Goal: Information Seeking & Learning: Learn about a topic

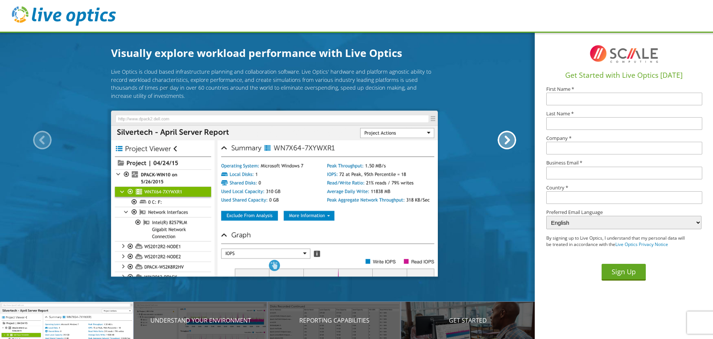
click at [571, 99] on input "text" at bounding box center [625, 99] width 156 height 13
type input "GreenWood"
type input "Schools"
type input "Greenwood Community Schools"
type input "tmiller@gws.k12.in.us"
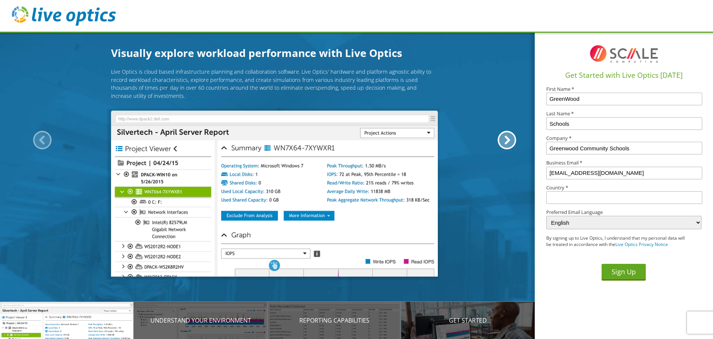
type input "United States"
drag, startPoint x: 602, startPoint y: 100, endPoint x: 462, endPoint y: 102, distance: 139.7
click at [462, 102] on div "Visually explore workload performance with Live Optics Live Optics is cloud bas…" at bounding box center [356, 169] width 713 height 339
type input "Todd"
type input "Miller"
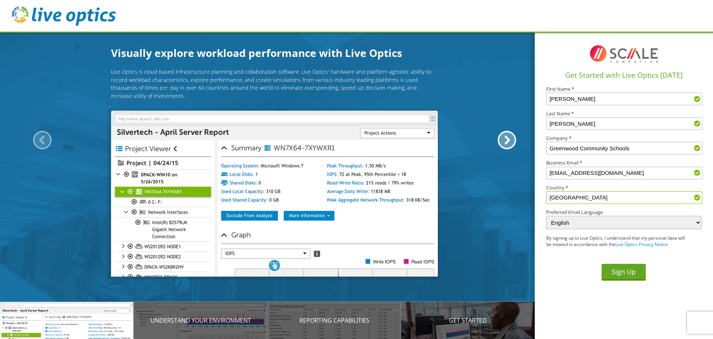
click at [556, 62] on section at bounding box center [624, 54] width 155 height 31
click at [630, 272] on button "Sign Up" at bounding box center [624, 271] width 44 height 17
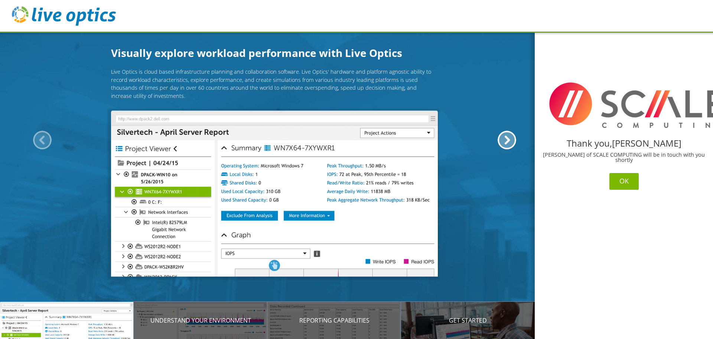
click at [620, 174] on button "OK" at bounding box center [624, 181] width 29 height 17
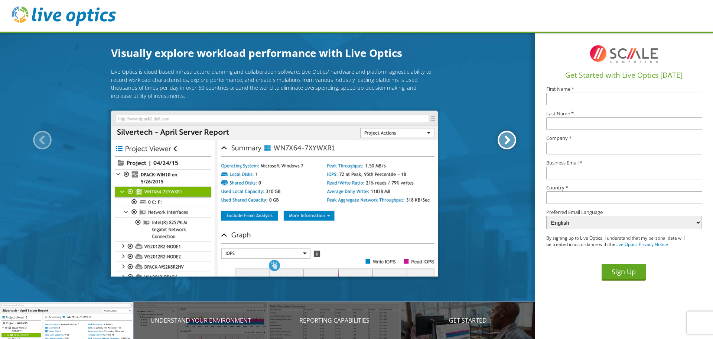
click at [509, 138] on div at bounding box center [507, 139] width 19 height 19
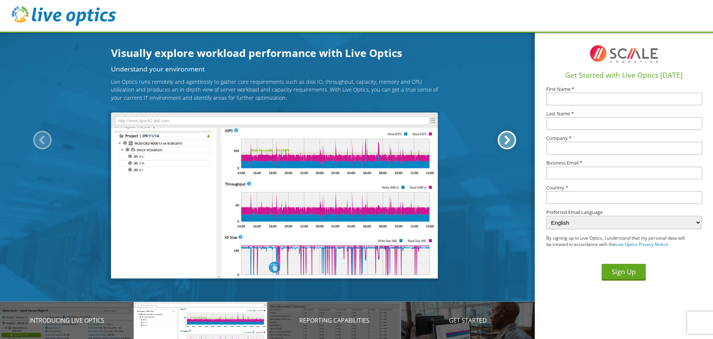
click at [509, 138] on div at bounding box center [507, 139] width 19 height 19
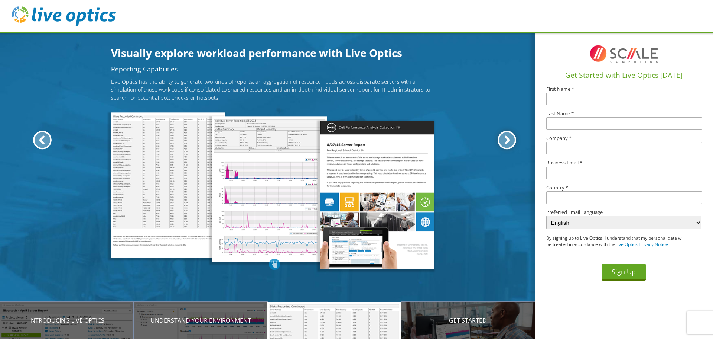
click at [509, 138] on div at bounding box center [507, 139] width 19 height 19
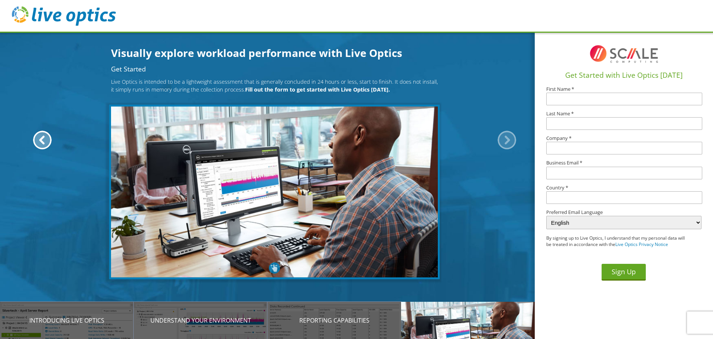
click at [509, 138] on div at bounding box center [507, 139] width 19 height 19
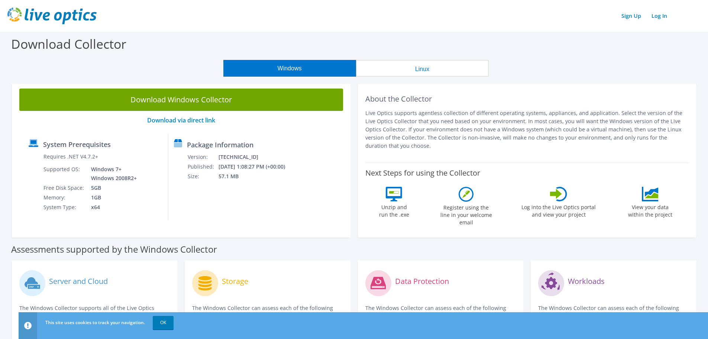
click at [273, 96] on link "Download Windows Collector" at bounding box center [181, 99] width 324 height 22
click at [19, 88] on link "Download Windows Collector" at bounding box center [181, 99] width 324 height 22
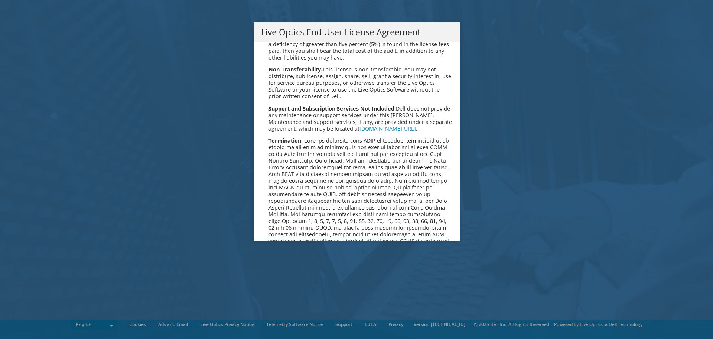
scroll to position [2810, 0]
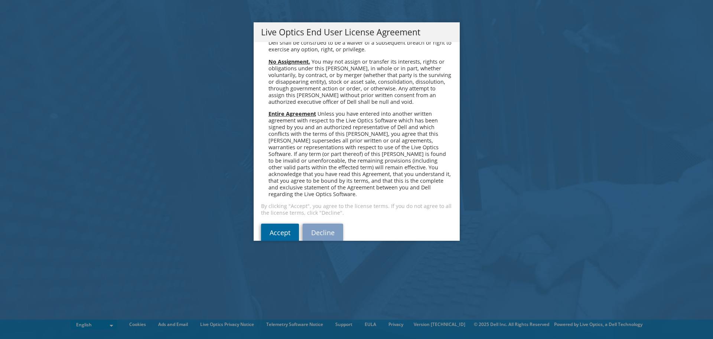
click at [287, 223] on link "Accept" at bounding box center [280, 232] width 38 height 18
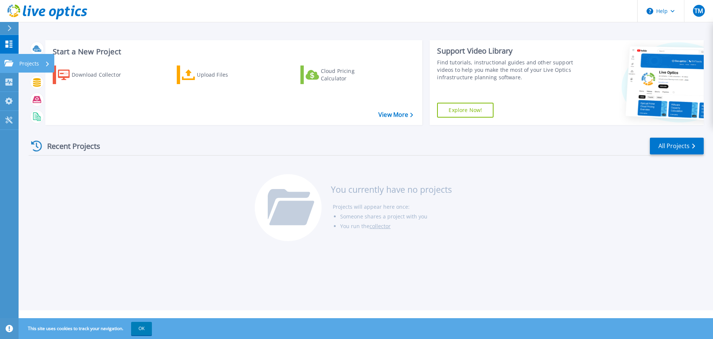
click at [7, 63] on icon at bounding box center [8, 63] width 9 height 6
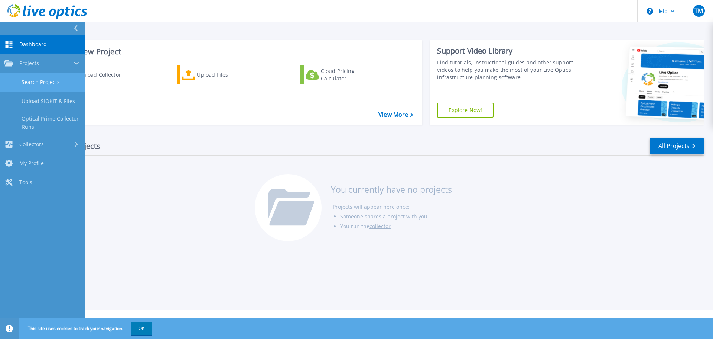
click at [42, 78] on link "Search Projects" at bounding box center [42, 82] width 85 height 19
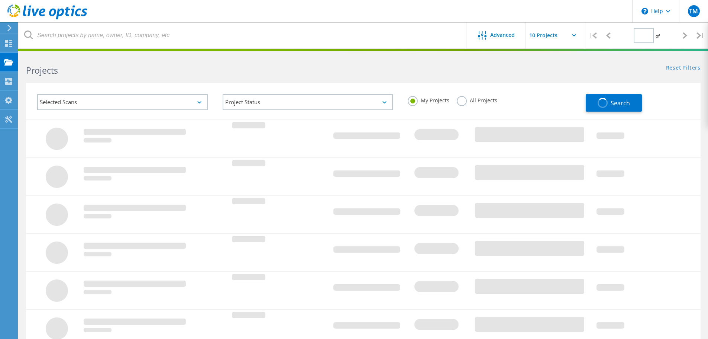
type input "1"
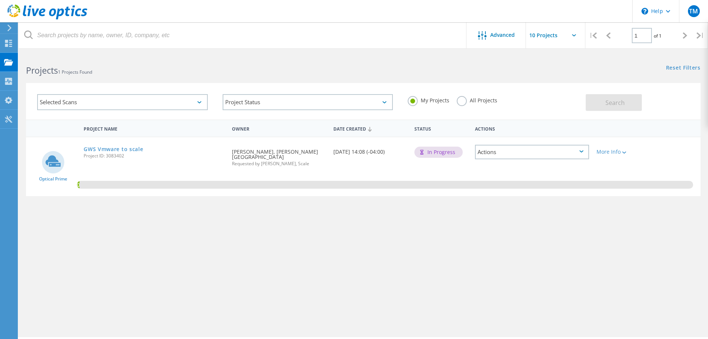
click at [538, 145] on div "Actions" at bounding box center [532, 152] width 114 height 14
click at [653, 148] on div "0.44%" at bounding box center [363, 166] width 674 height 59
click at [629, 153] on div "More Info" at bounding box center [619, 151] width 46 height 5
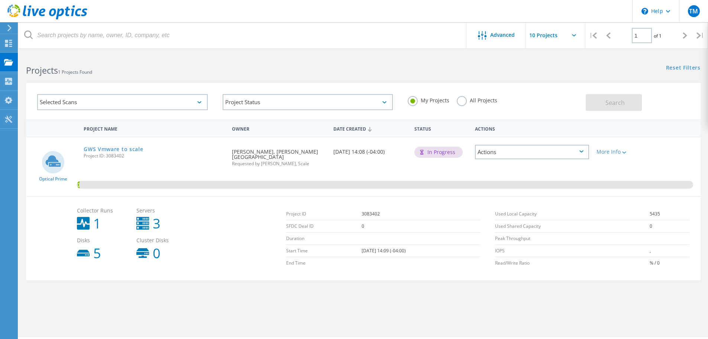
click at [653, 150] on div "0.44%" at bounding box center [363, 166] width 674 height 59
click at [11, 82] on icon at bounding box center [8, 81] width 9 height 7
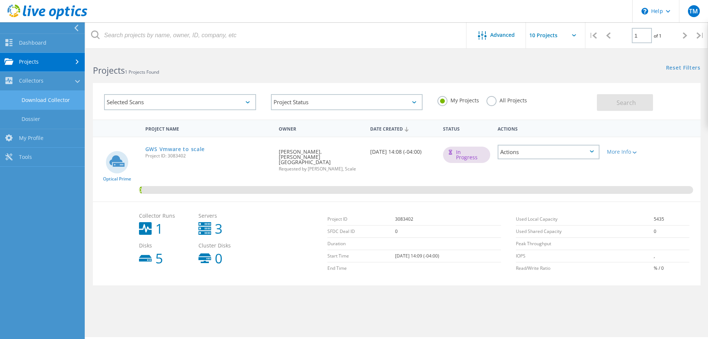
click at [49, 102] on link "Download Collector" at bounding box center [42, 100] width 85 height 19
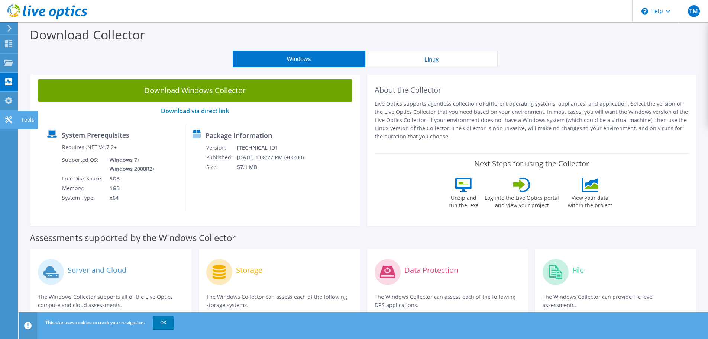
click at [10, 116] on use at bounding box center [8, 119] width 7 height 7
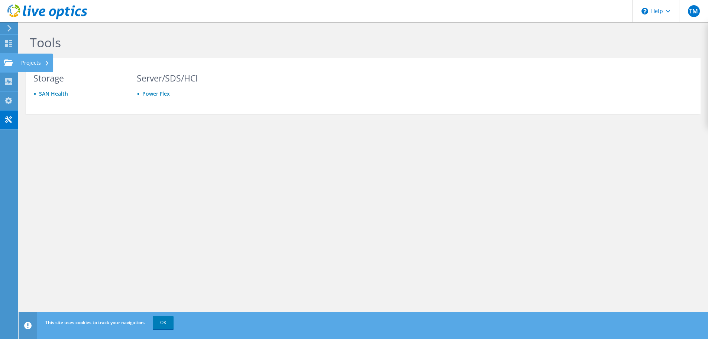
click at [6, 59] on icon at bounding box center [8, 62] width 9 height 7
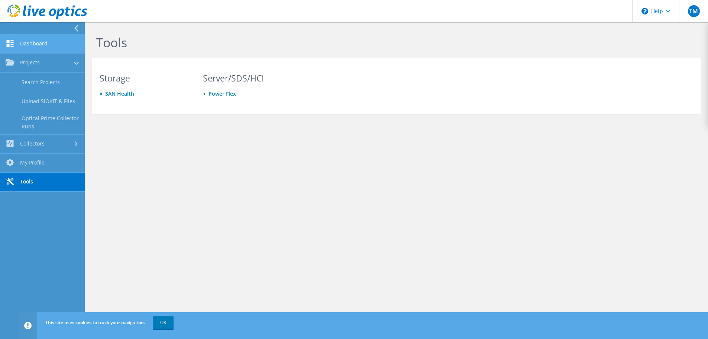
click at [14, 50] on link "Dashboard" at bounding box center [42, 44] width 85 height 19
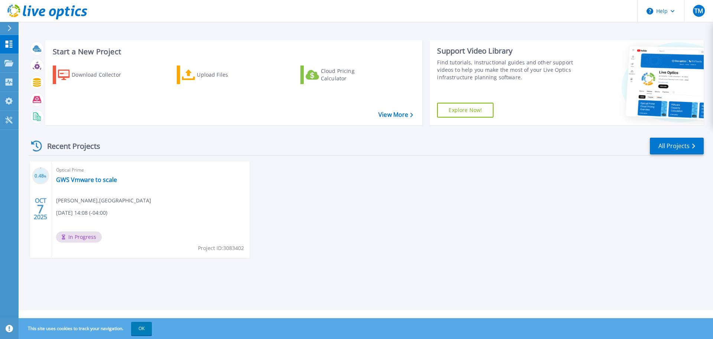
click at [168, 215] on div "Optical Prime GWS Vmware to scale [PERSON_NAME] , [PERSON_NAME][GEOGRAPHIC_DATA…" at bounding box center [151, 209] width 198 height 96
click at [141, 326] on button "OK" at bounding box center [141, 327] width 21 height 13
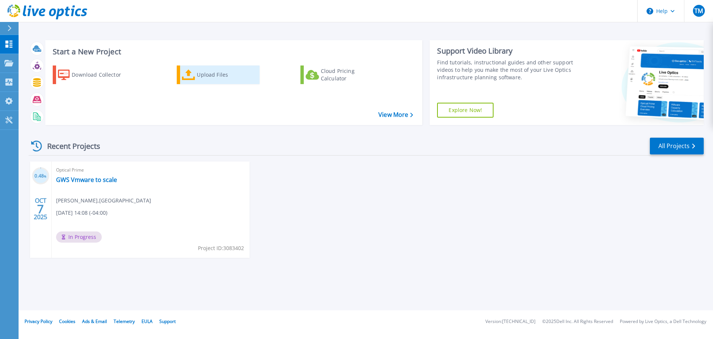
click at [195, 75] on icon at bounding box center [188, 74] width 13 height 11
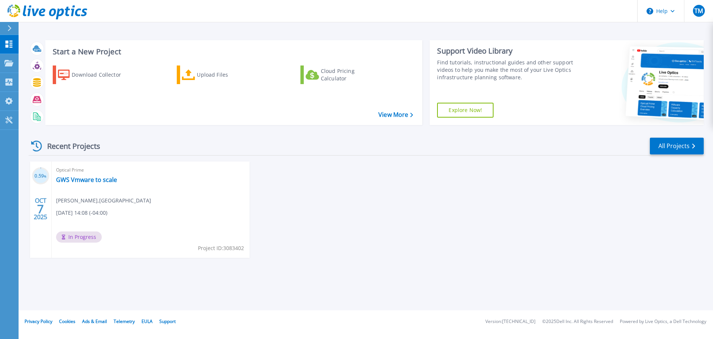
click at [86, 237] on span "In Progress" at bounding box center [79, 236] width 46 height 11
click at [68, 179] on link "GWS Vmware to scale" at bounding box center [86, 179] width 61 height 7
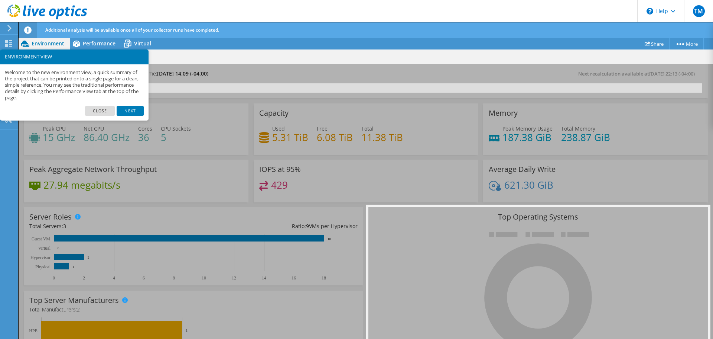
click at [108, 109] on link "Close" at bounding box center [100, 111] width 30 height 10
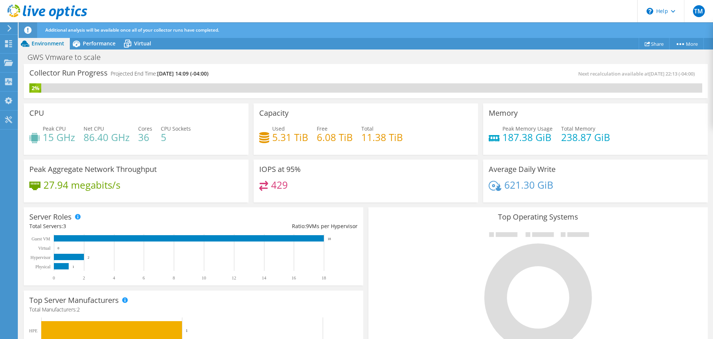
scroll to position [149, 0]
click at [68, 257] on rect at bounding box center [69, 256] width 30 height 6
click at [64, 266] on rect at bounding box center [61, 266] width 15 height 6
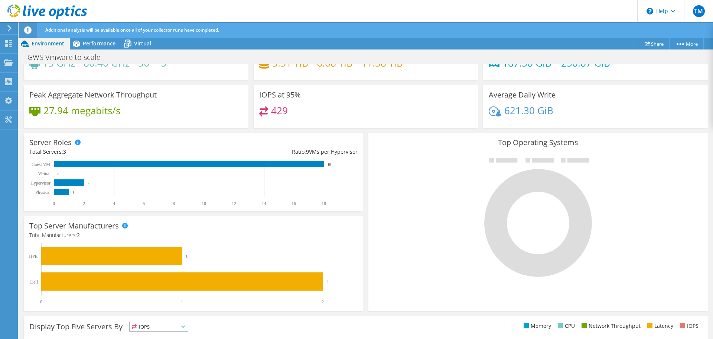
scroll to position [186, 0]
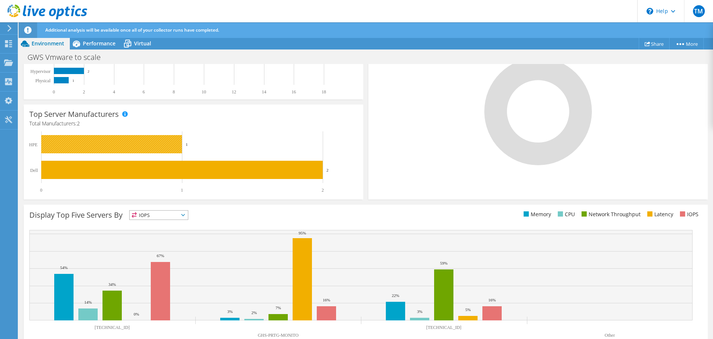
click at [147, 145] on rect at bounding box center [111, 144] width 141 height 18
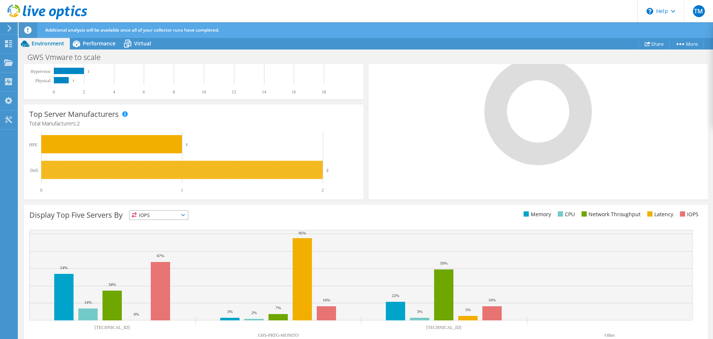
click at [151, 170] on rect at bounding box center [182, 170] width 282 height 18
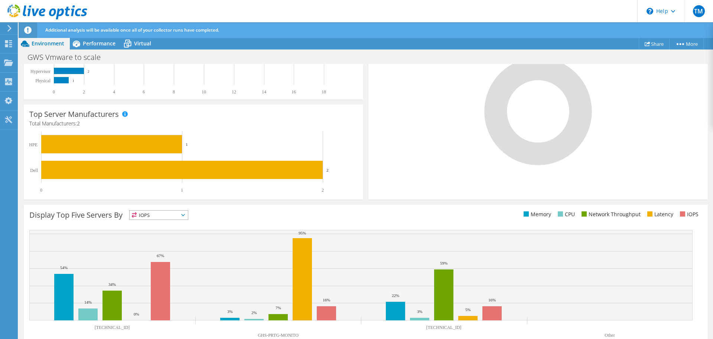
scroll to position [201, 0]
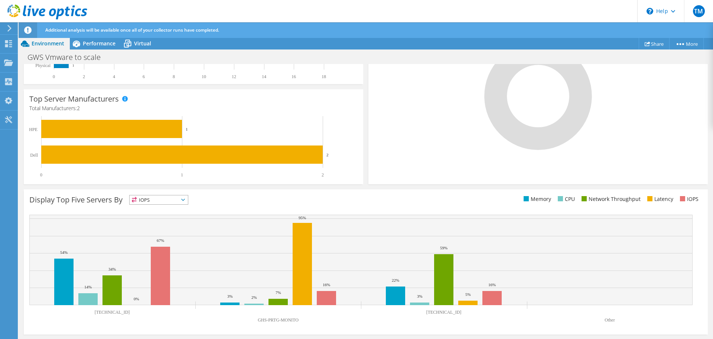
click at [185, 200] on icon at bounding box center [183, 199] width 4 height 2
click at [357, 234] on rect at bounding box center [361, 259] width 664 height 90
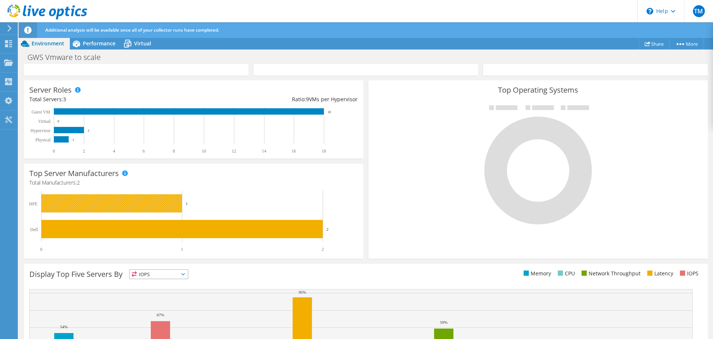
click at [117, 204] on rect at bounding box center [111, 203] width 141 height 18
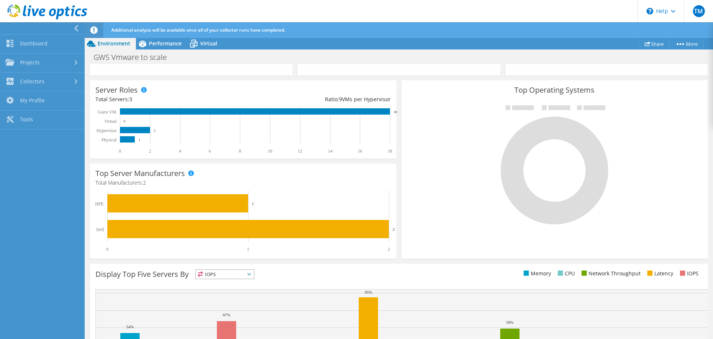
click at [75, 26] on icon at bounding box center [77, 28] width 6 height 7
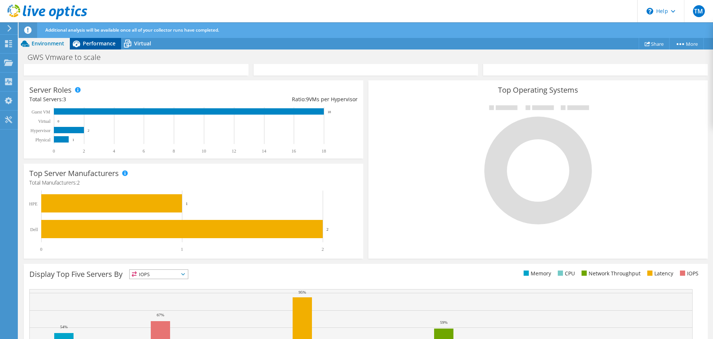
click at [94, 45] on span "Performance" at bounding box center [99, 43] width 33 height 7
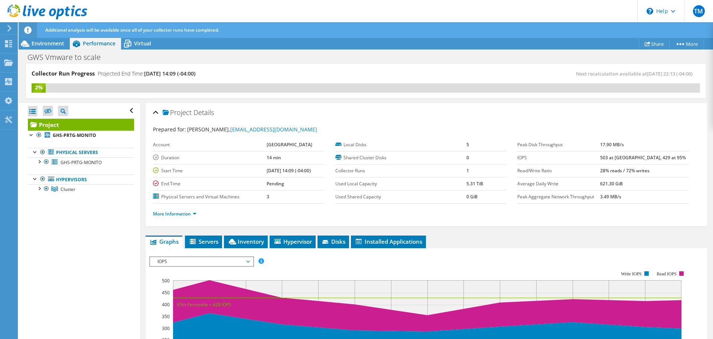
scroll to position [0, 0]
click at [56, 136] on b "GHS-PRTG-MONITO" at bounding box center [74, 135] width 43 height 6
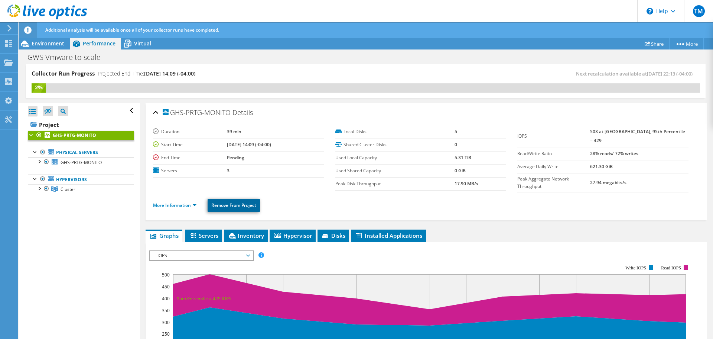
click at [236, 200] on link "Remove From Project" at bounding box center [234, 204] width 52 height 13
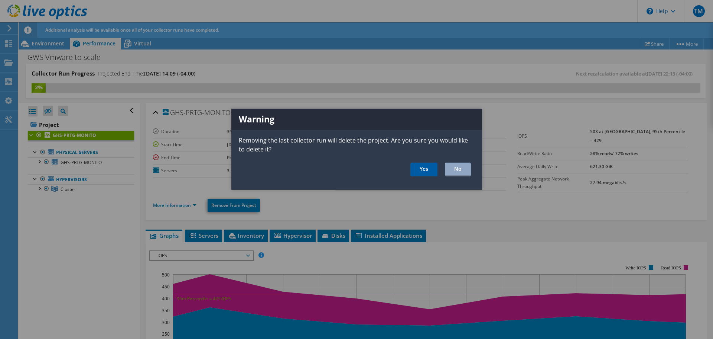
click at [416, 165] on link "Yes" at bounding box center [424, 169] width 27 height 14
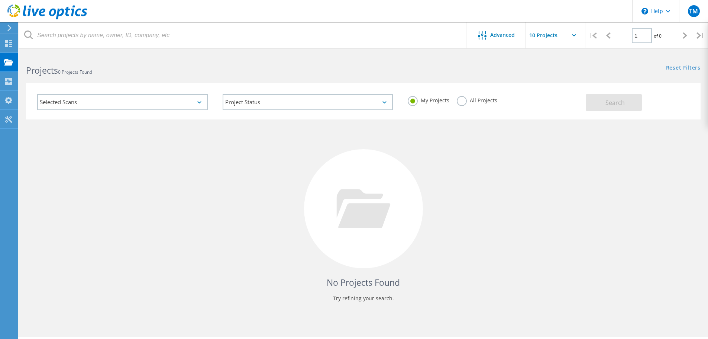
click at [202, 100] on div "Selected Scans" at bounding box center [122, 102] width 171 height 16
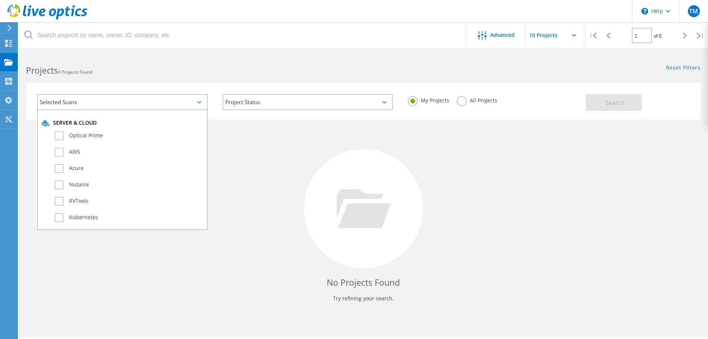
click at [312, 65] on h2 "Projects 0 Projects Found" at bounding box center [191, 70] width 330 height 12
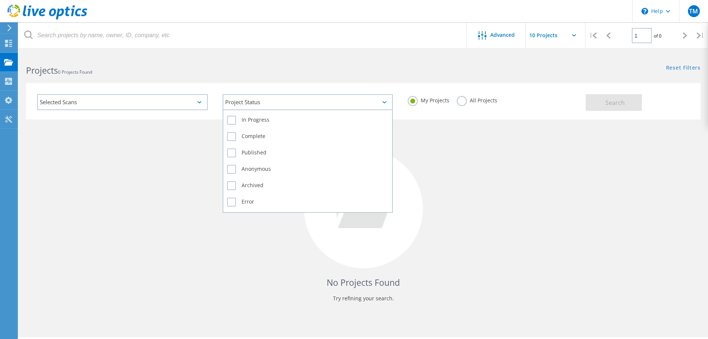
click at [350, 98] on div "Project Status" at bounding box center [308, 102] width 171 height 16
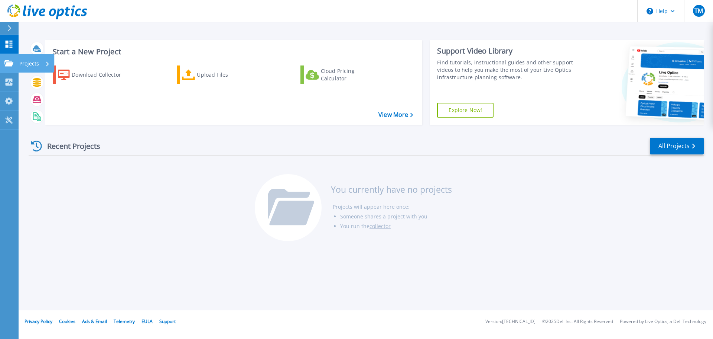
click at [5, 64] on icon at bounding box center [8, 63] width 9 height 6
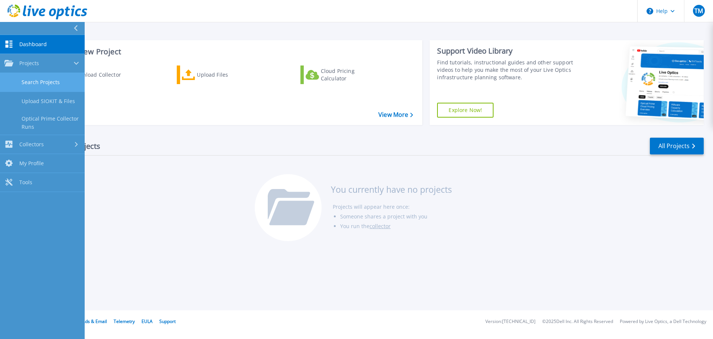
click at [63, 78] on link "Search Projects" at bounding box center [42, 82] width 85 height 19
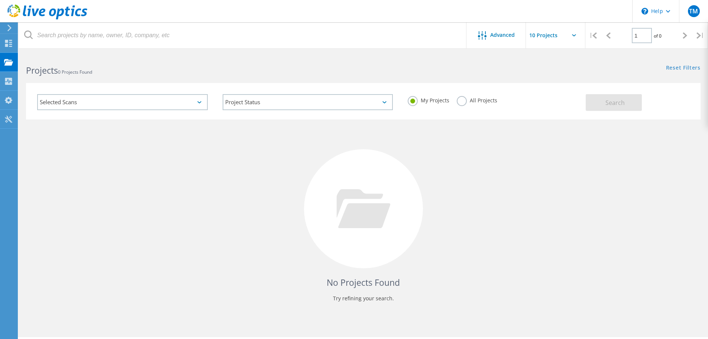
click at [197, 99] on div "Selected Scans" at bounding box center [122, 102] width 171 height 16
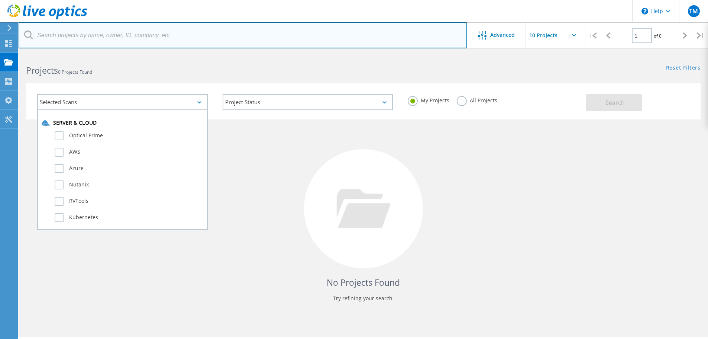
click at [285, 48] on input "text" at bounding box center [243, 35] width 448 height 26
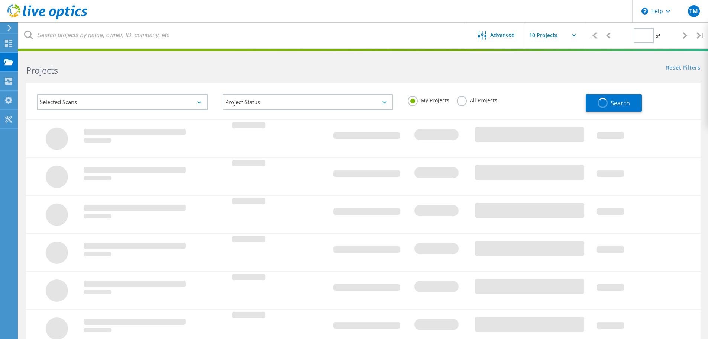
type input "1"
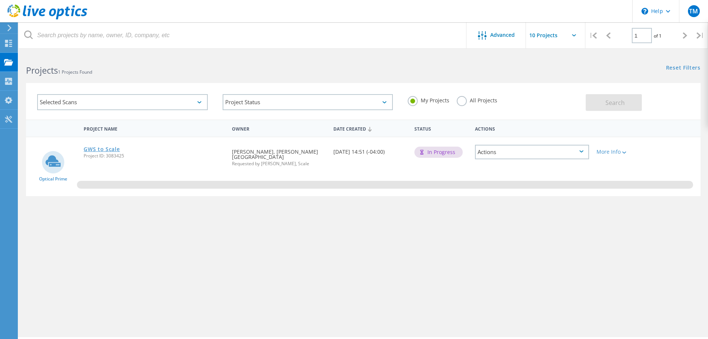
click at [99, 150] on link "GWS to Scale" at bounding box center [102, 148] width 36 height 5
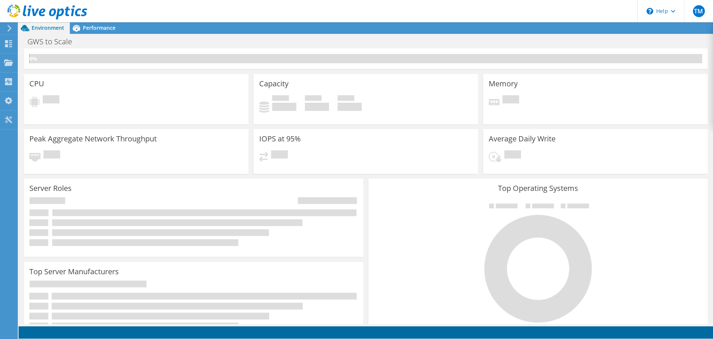
scroll to position [208, 0]
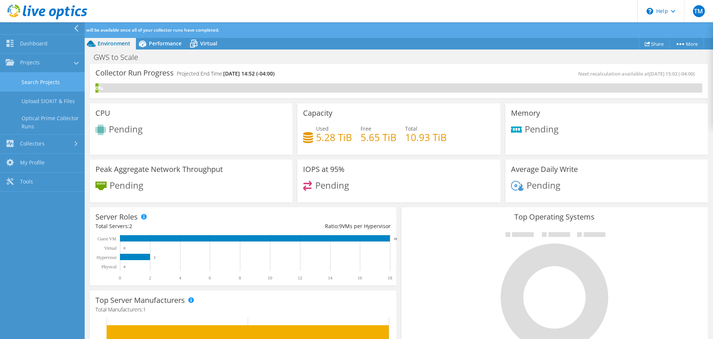
click at [47, 85] on link "Search Projects" at bounding box center [42, 81] width 85 height 19
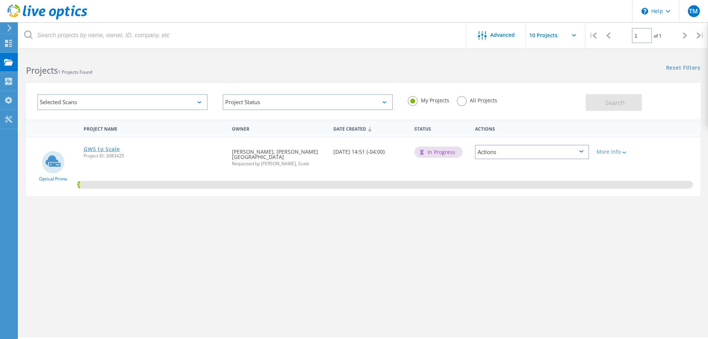
click at [91, 149] on link "GWS to Scale" at bounding box center [102, 148] width 36 height 5
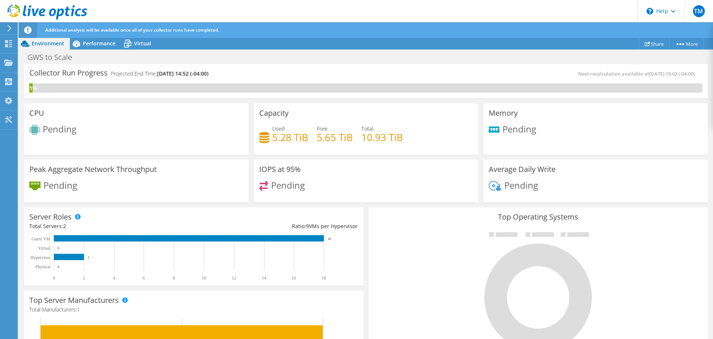
scroll to position [237, 0]
click at [68, 256] on rect at bounding box center [69, 256] width 30 height 6
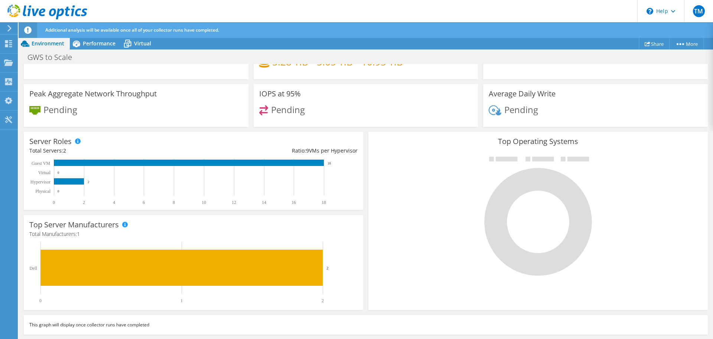
scroll to position [0, 0]
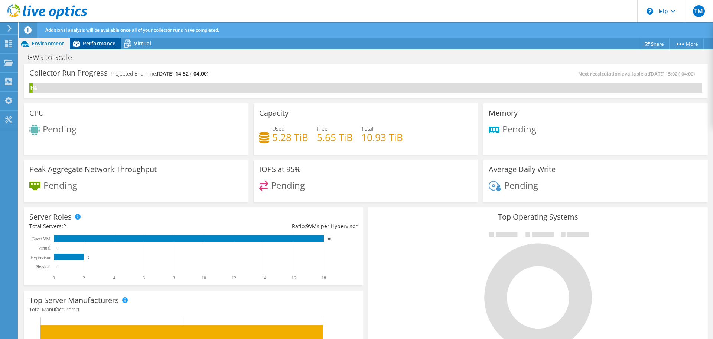
click at [104, 42] on span "Performance" at bounding box center [99, 43] width 33 height 7
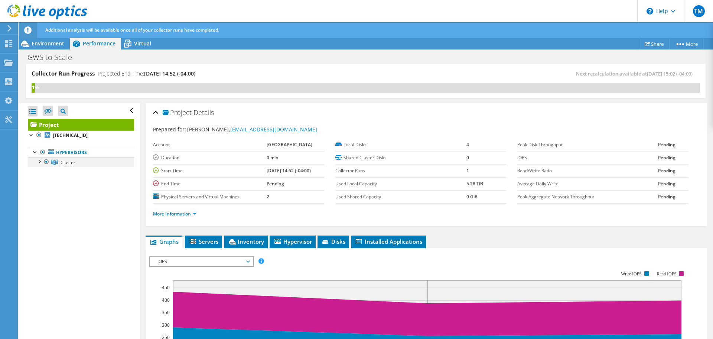
click at [39, 164] on div at bounding box center [38, 160] width 7 height 7
click at [44, 173] on div at bounding box center [42, 170] width 7 height 7
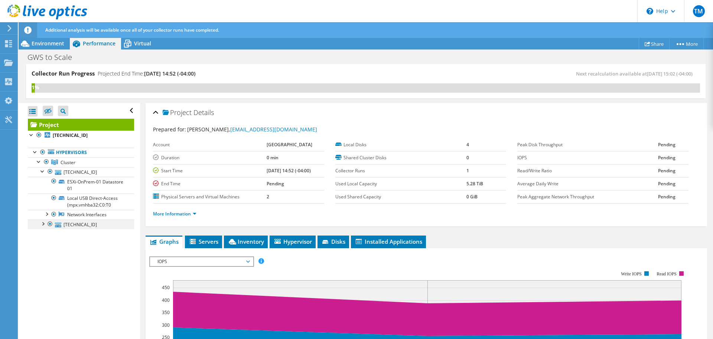
click at [44, 226] on div at bounding box center [42, 222] width 7 height 7
click at [48, 213] on div at bounding box center [46, 213] width 7 height 7
